Goal: Transaction & Acquisition: Subscribe to service/newsletter

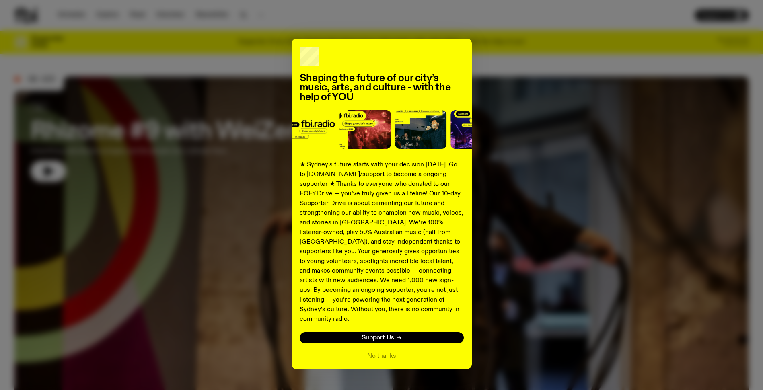
click at [488, 137] on div "Shaping the future of our city’s music, arts, and culture - with the help of YO…" at bounding box center [381, 204] width 734 height 331
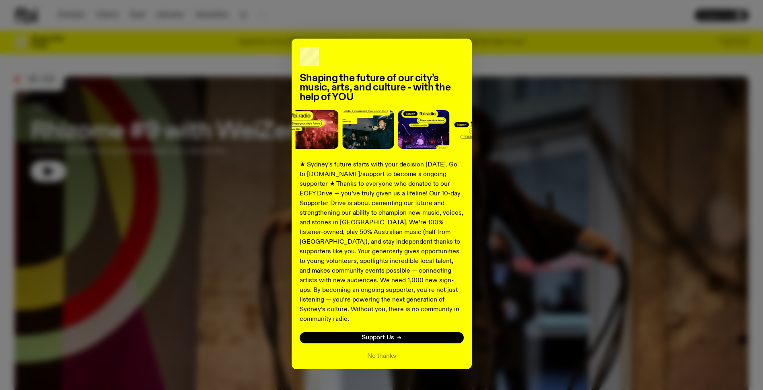
drag, startPoint x: 488, startPoint y: 137, endPoint x: 553, endPoint y: 164, distance: 69.8
click at [553, 164] on div "Shaping the future of our city’s music, arts, and culture - with the help of YO…" at bounding box center [381, 204] width 734 height 331
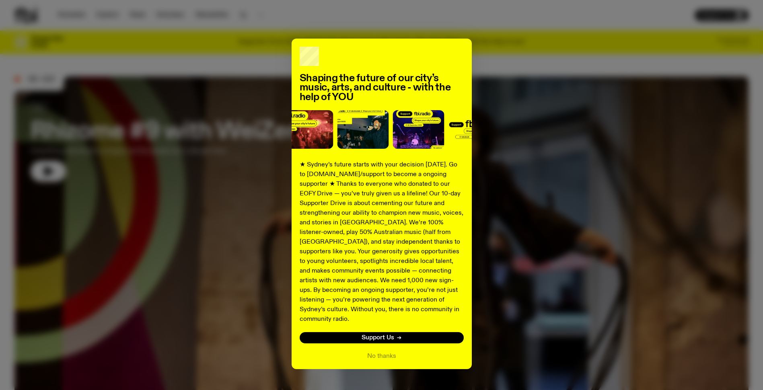
click at [542, 159] on div "Shaping the future of our city’s music, arts, and culture - with the help of YO…" at bounding box center [381, 204] width 734 height 331
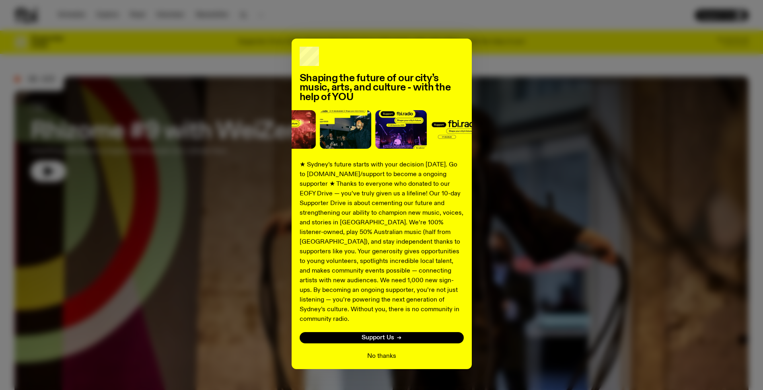
click at [389, 351] on button "No thanks" at bounding box center [381, 356] width 29 height 10
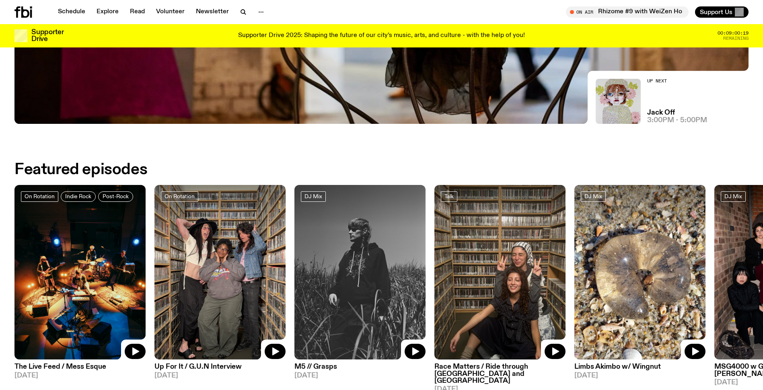
scroll to position [398, 0]
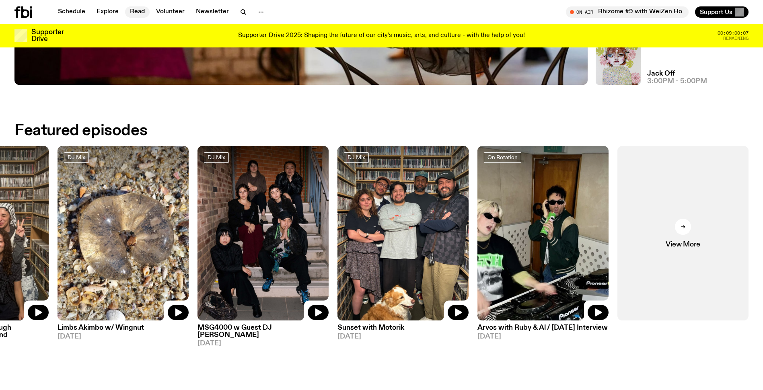
click at [134, 15] on link "Read" at bounding box center [137, 11] width 25 height 11
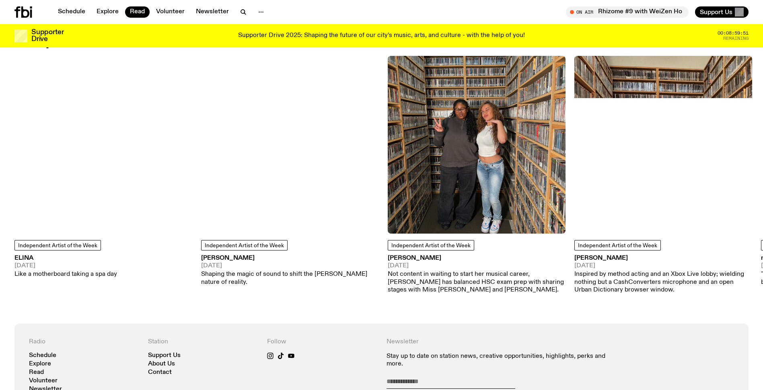
scroll to position [637, 0]
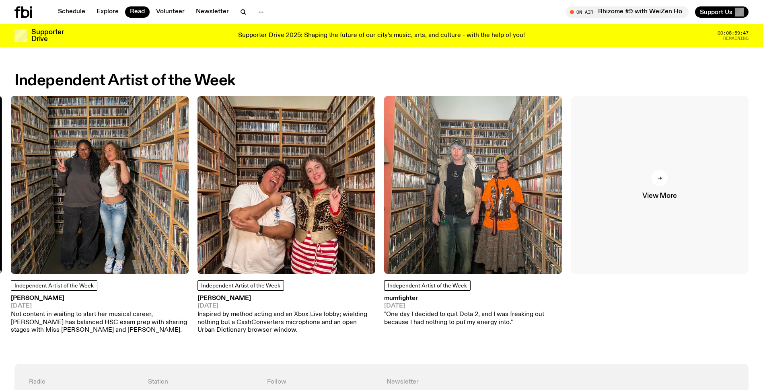
click at [689, 202] on link "View More" at bounding box center [660, 185] width 178 height 178
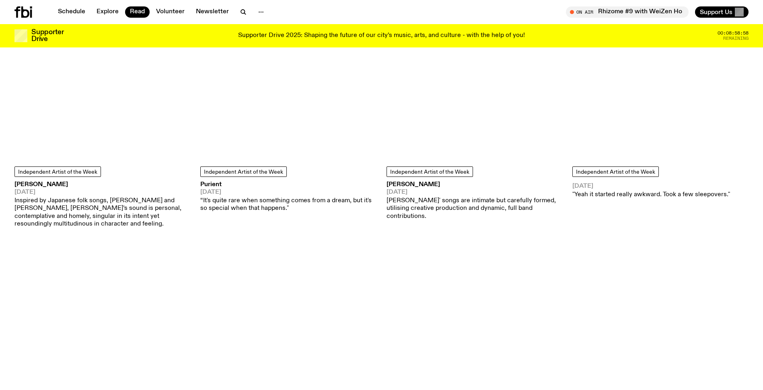
scroll to position [2367, 0]
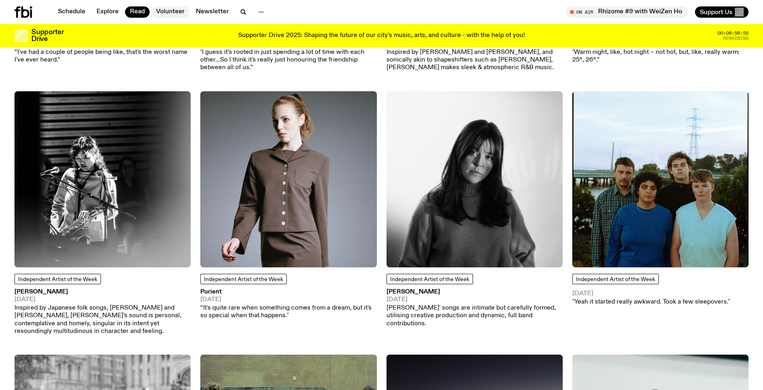
click at [176, 9] on link "Volunteer" at bounding box center [170, 11] width 38 height 11
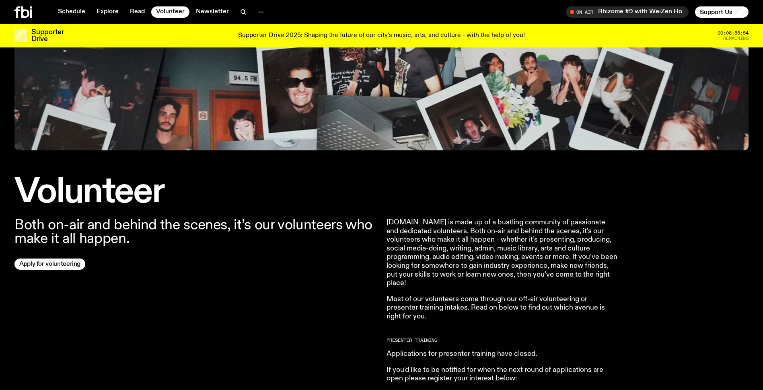
scroll to position [116, 0]
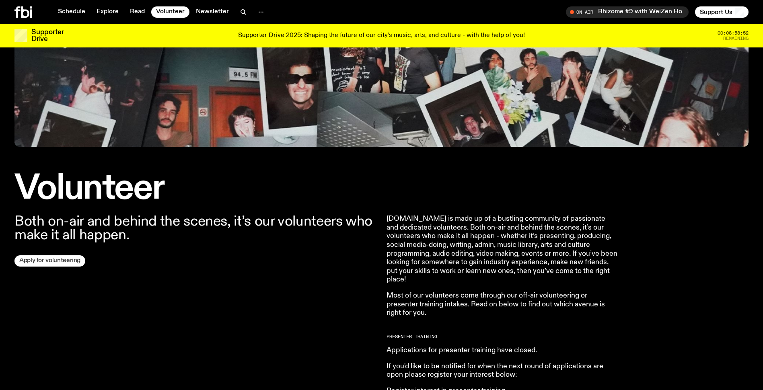
click at [51, 262] on link "Apply for volunteering" at bounding box center [49, 260] width 71 height 11
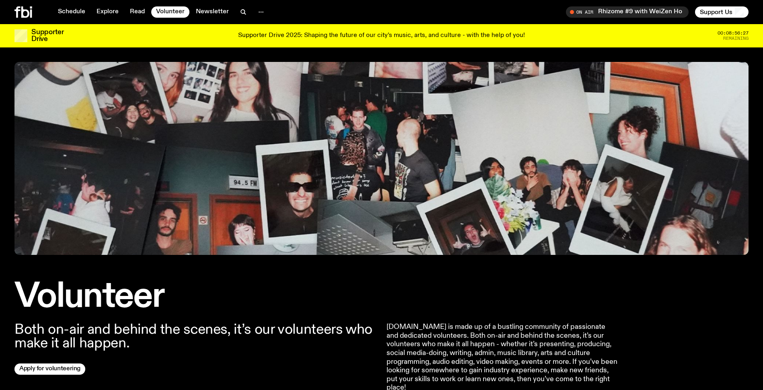
scroll to position [0, 0]
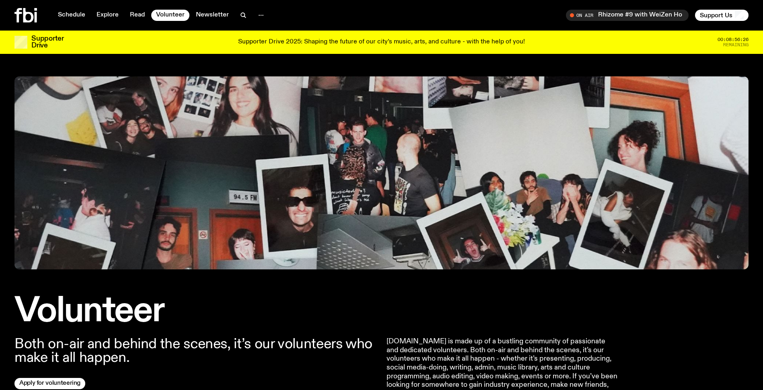
click at [508, 191] on img at bounding box center [381, 172] width 734 height 193
click at [510, 191] on img at bounding box center [381, 172] width 734 height 193
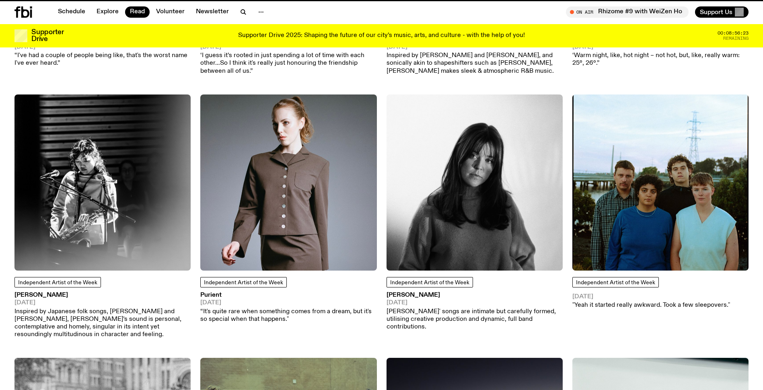
scroll to position [2361, 0]
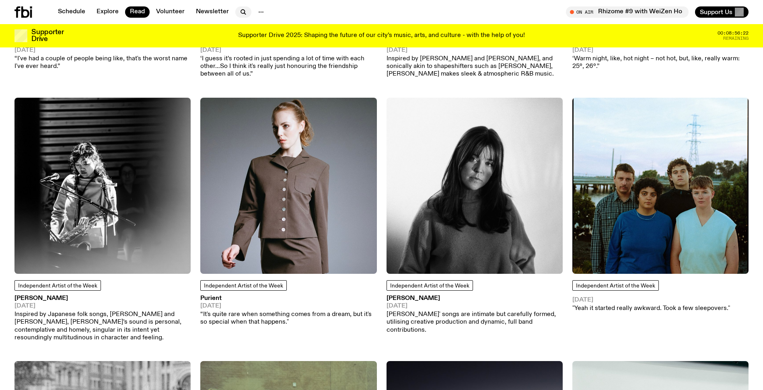
click at [241, 12] on icon "button" at bounding box center [243, 12] width 10 height 10
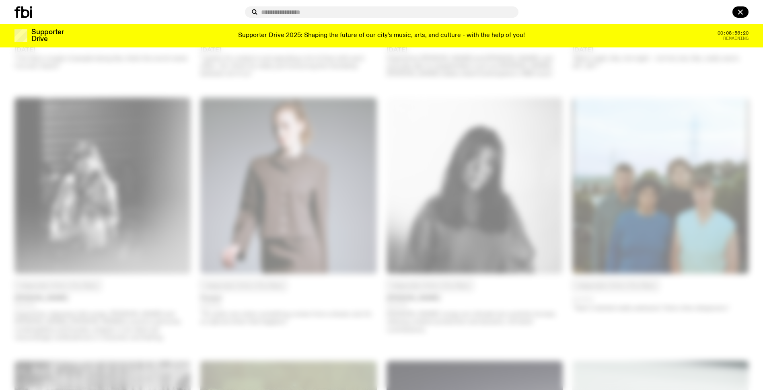
click at [713, 200] on div at bounding box center [381, 195] width 763 height 390
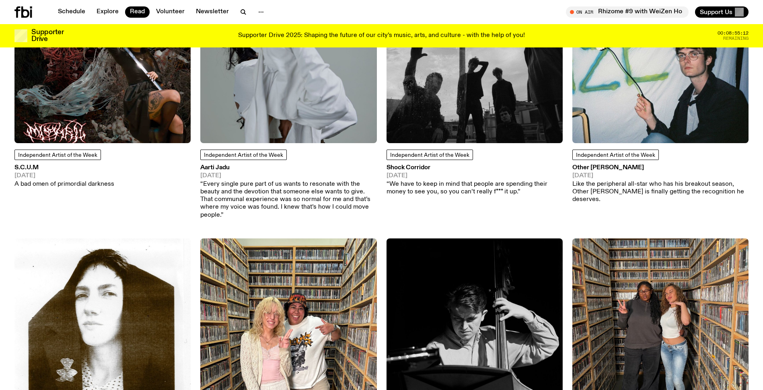
scroll to position [0, 0]
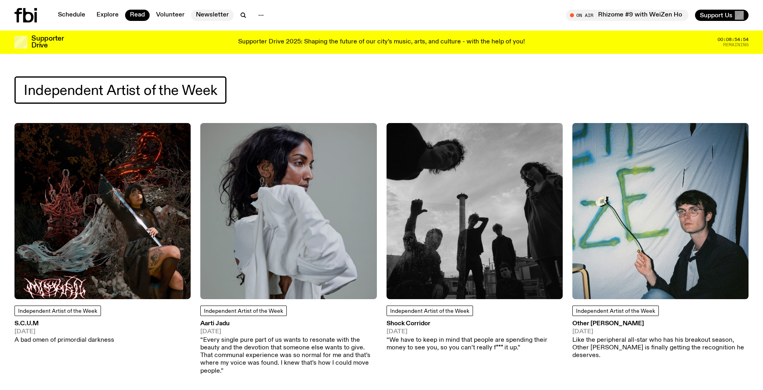
click at [208, 14] on link "Newsletter" at bounding box center [212, 15] width 43 height 11
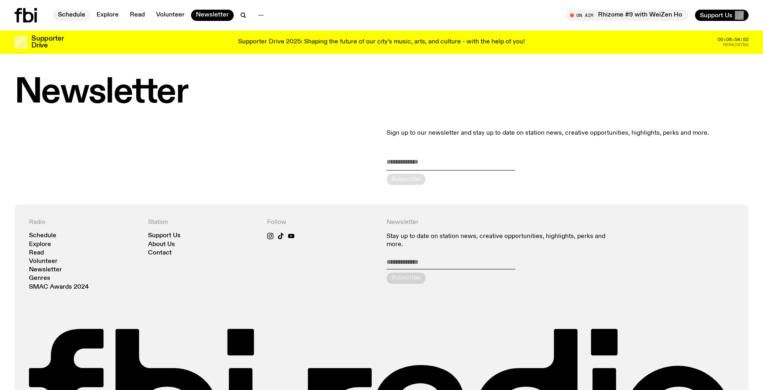
click at [62, 14] on link "Schedule" at bounding box center [71, 15] width 37 height 11
click at [215, 19] on link "Newsletter" at bounding box center [212, 15] width 43 height 11
click at [414, 168] on input "email" at bounding box center [450, 163] width 129 height 13
type input "**********"
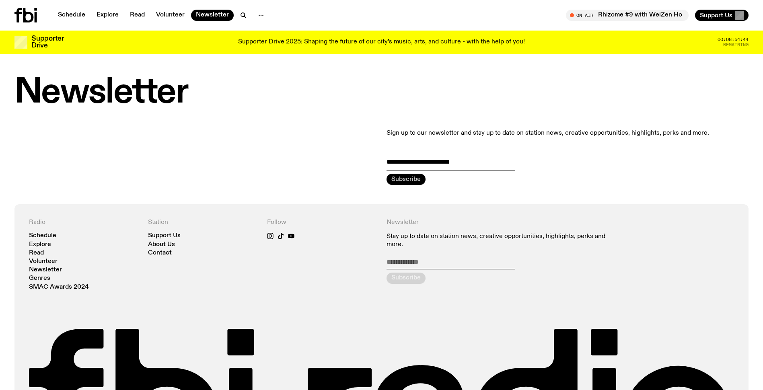
click at [397, 181] on div "submit" at bounding box center [405, 179] width 39 height 11
